Goal: Information Seeking & Learning: Learn about a topic

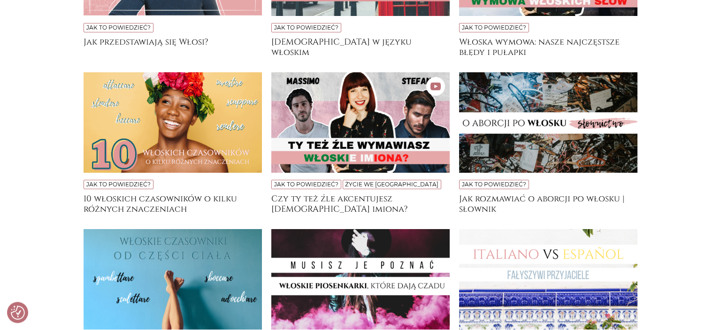
scroll to position [793, 0]
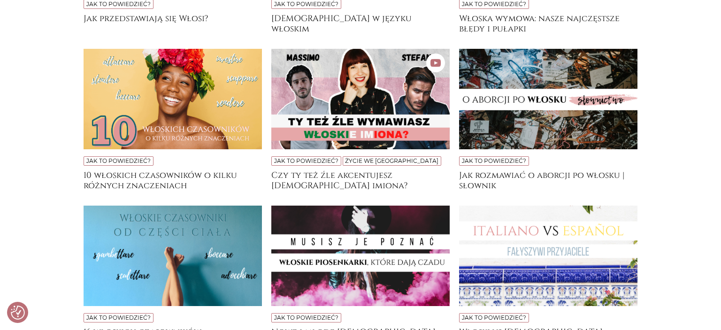
click at [534, 117] on img at bounding box center [548, 99] width 178 height 100
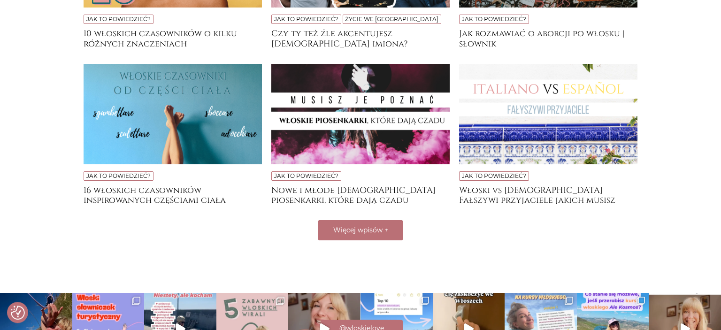
scroll to position [942, 0]
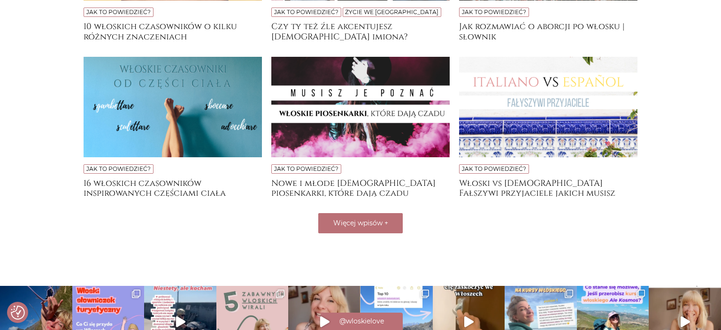
click at [187, 113] on img at bounding box center [173, 107] width 178 height 100
click at [363, 126] on img at bounding box center [360, 107] width 178 height 100
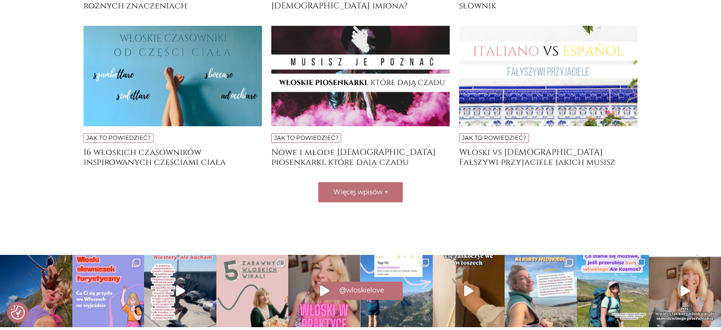
scroll to position [992, 0]
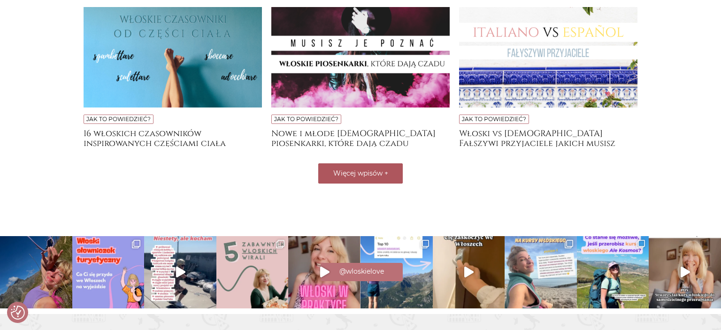
click at [370, 176] on span "Więcej wpisów" at bounding box center [357, 173] width 49 height 8
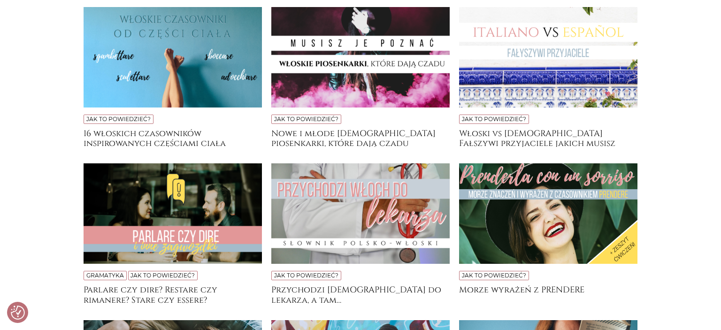
scroll to position [1091, 0]
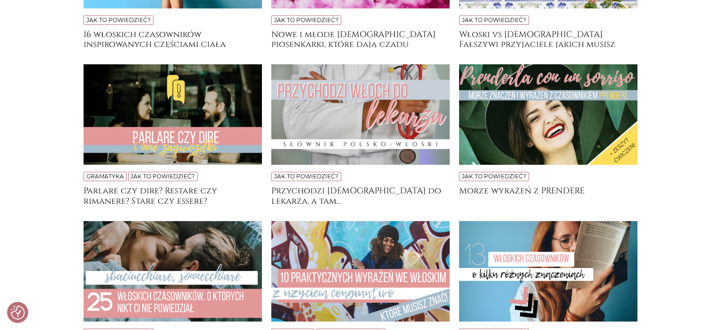
click at [192, 132] on img at bounding box center [173, 114] width 178 height 100
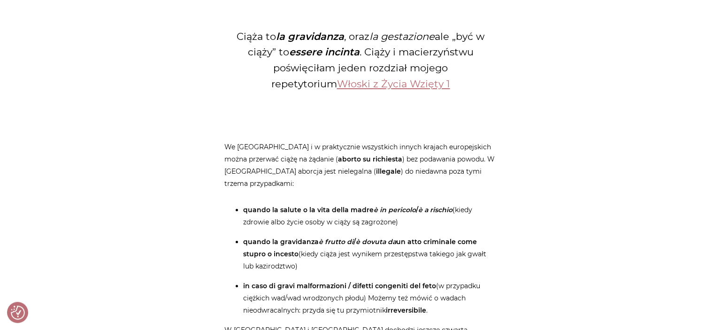
scroll to position [793, 0]
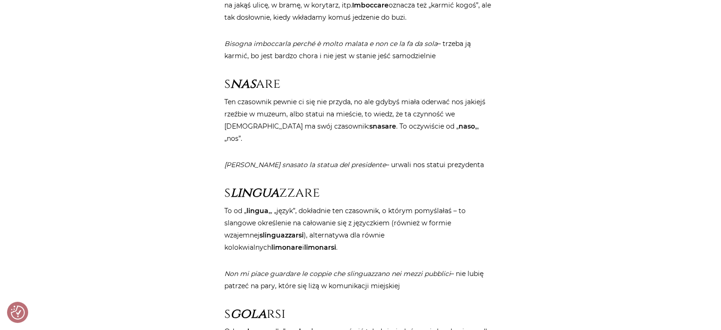
scroll to position [2033, 0]
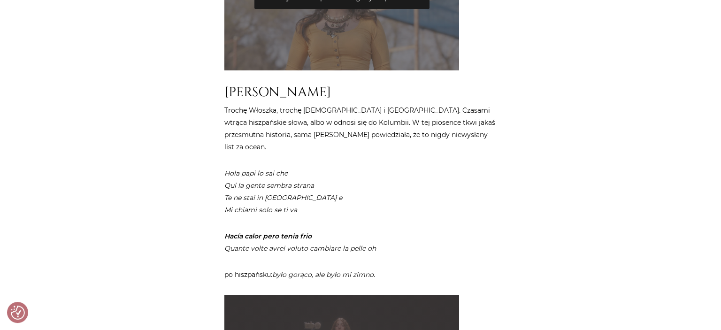
scroll to position [843, 0]
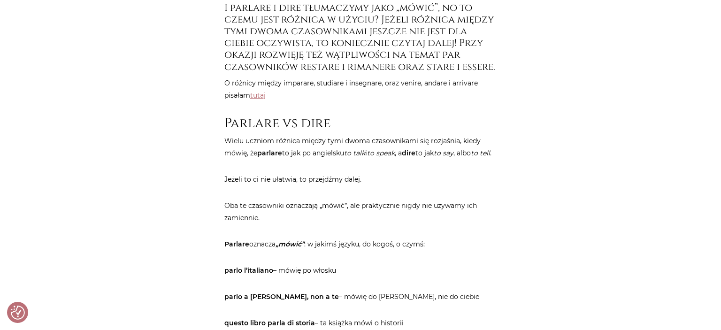
scroll to position [496, 0]
